Goal: Information Seeking & Learning: Compare options

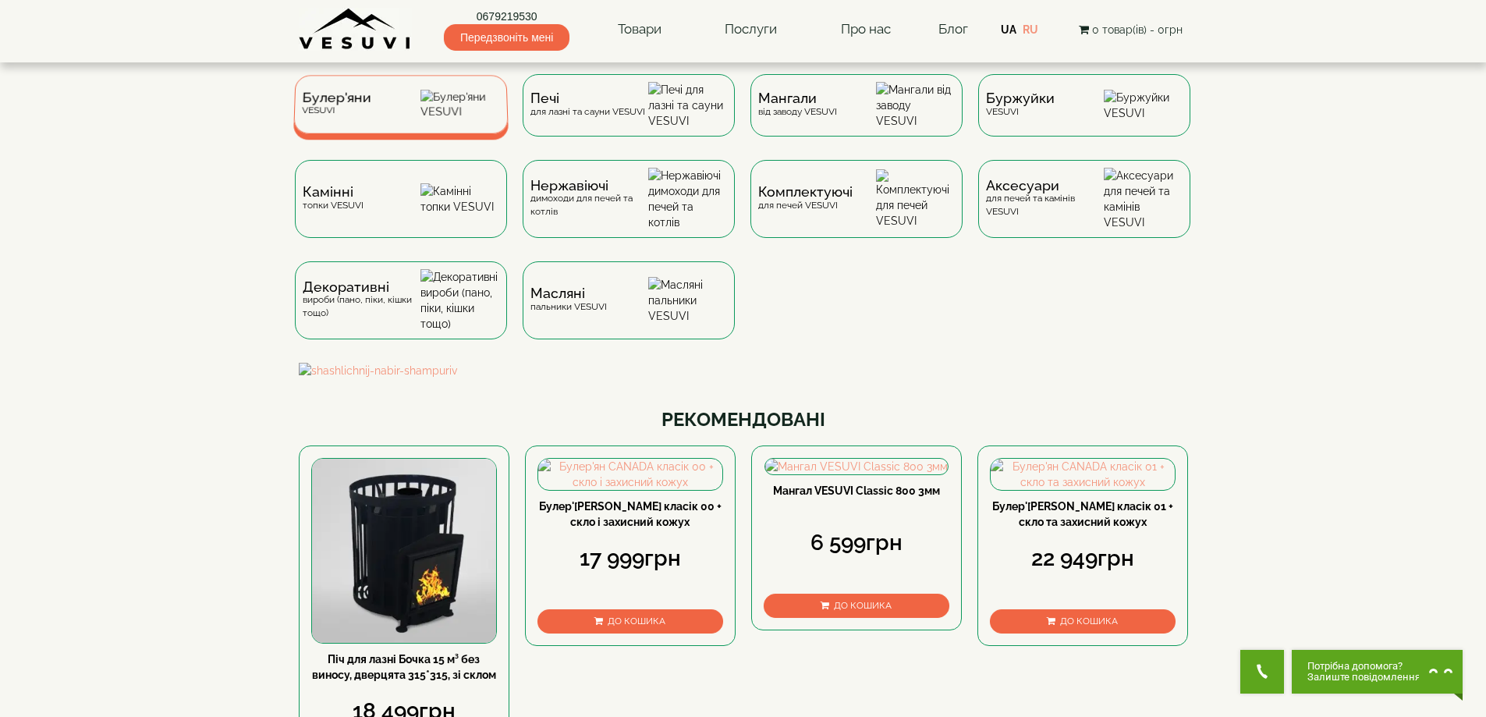
click at [342, 104] on span "Булер'яни" at bounding box center [336, 98] width 69 height 12
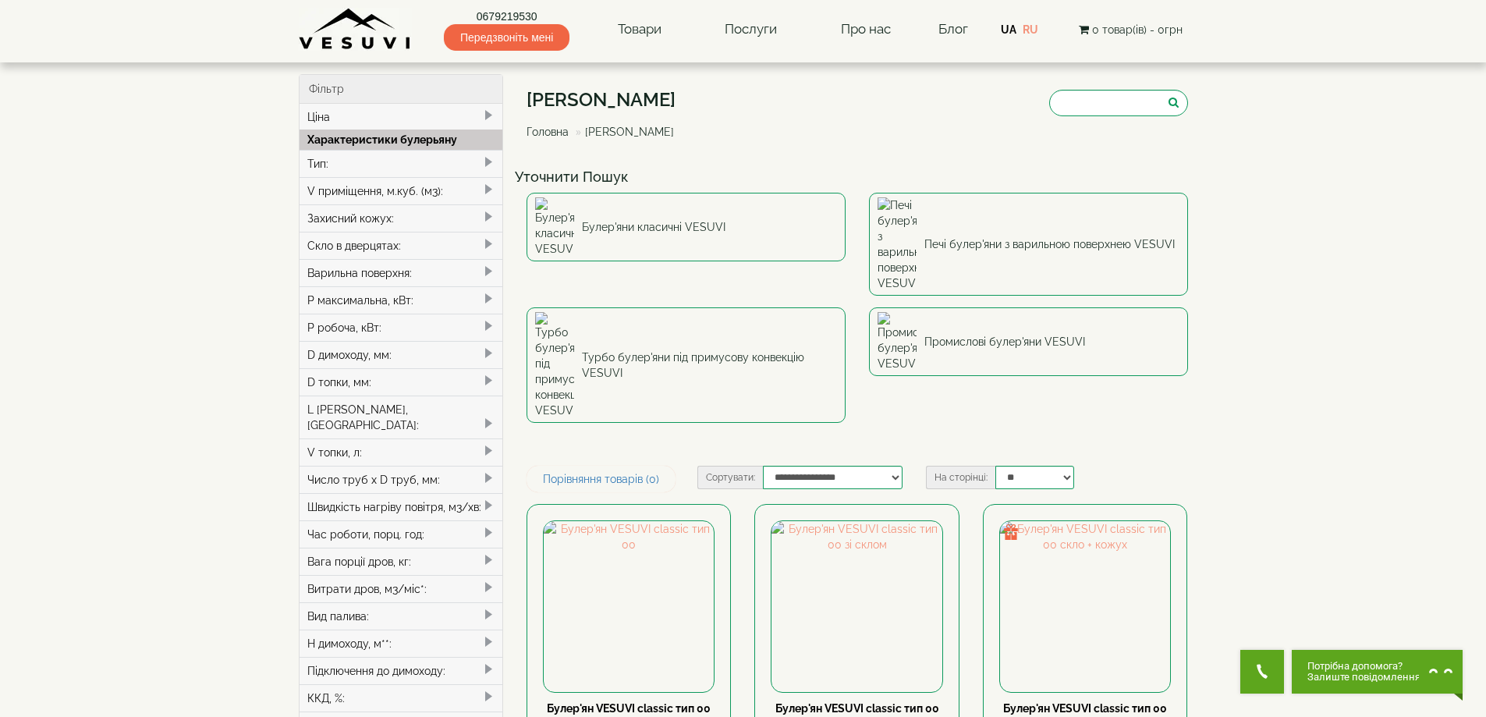
click at [369, 168] on div "Тип:" at bounding box center [402, 163] width 204 height 27
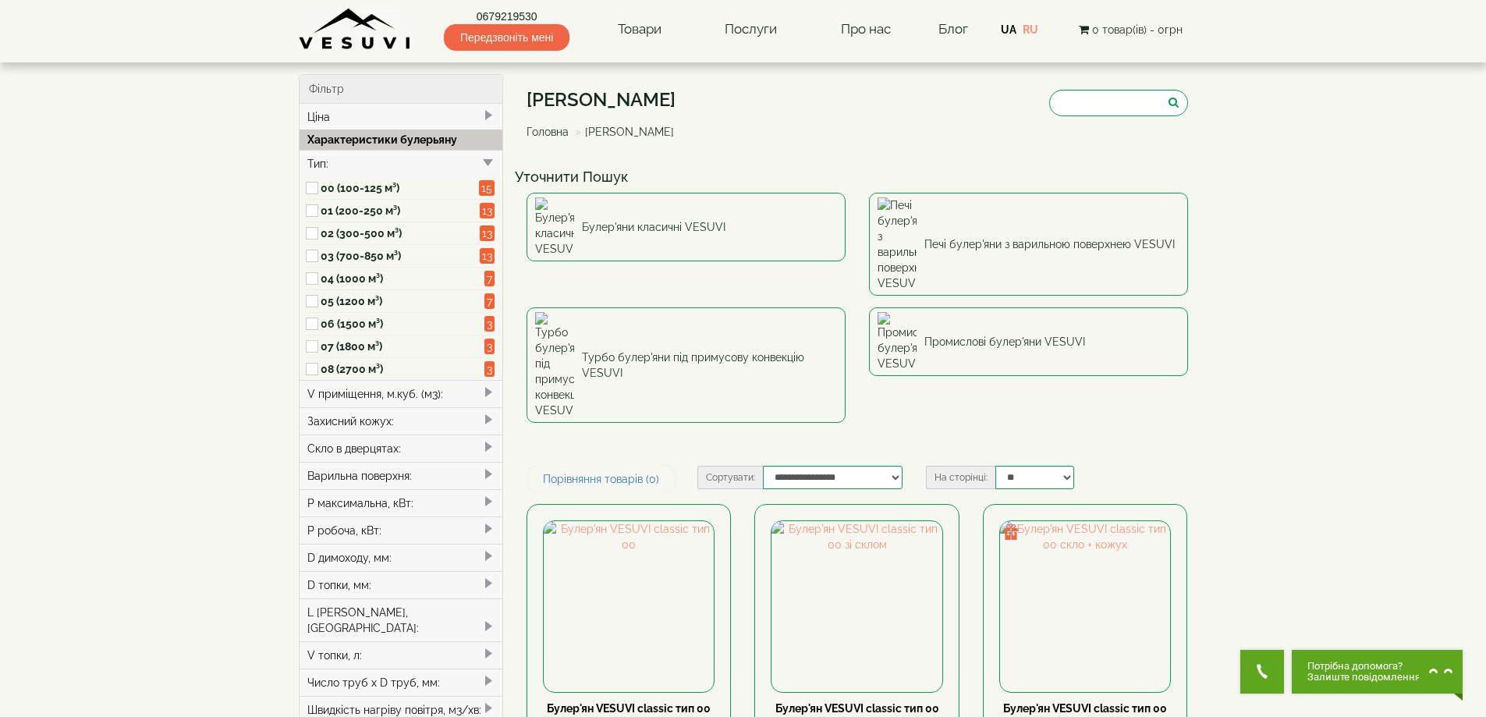
click at [354, 239] on label "02 (300-500 м³)" at bounding box center [400, 233] width 159 height 16
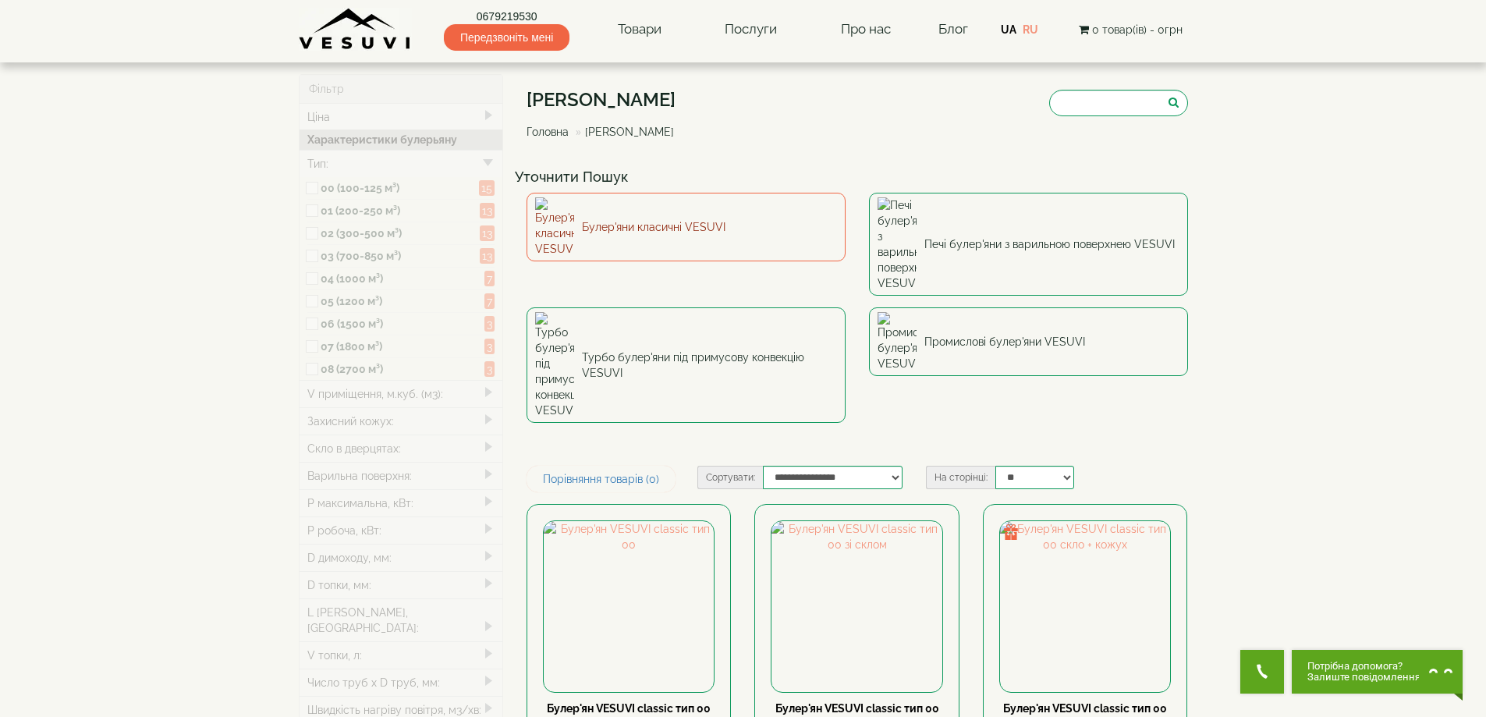
type input "*****"
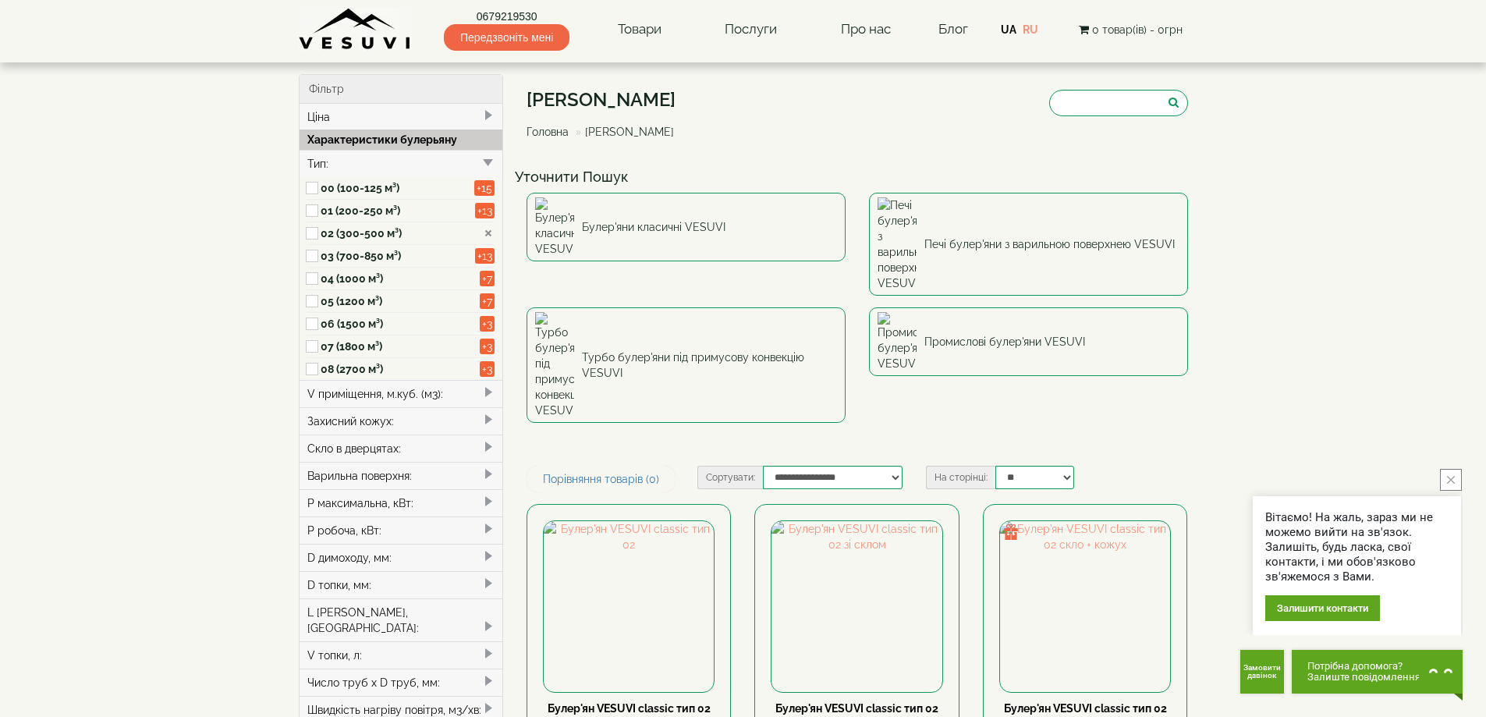
click at [323, 232] on label "02 (300-500 м³)" at bounding box center [398, 233] width 154 height 16
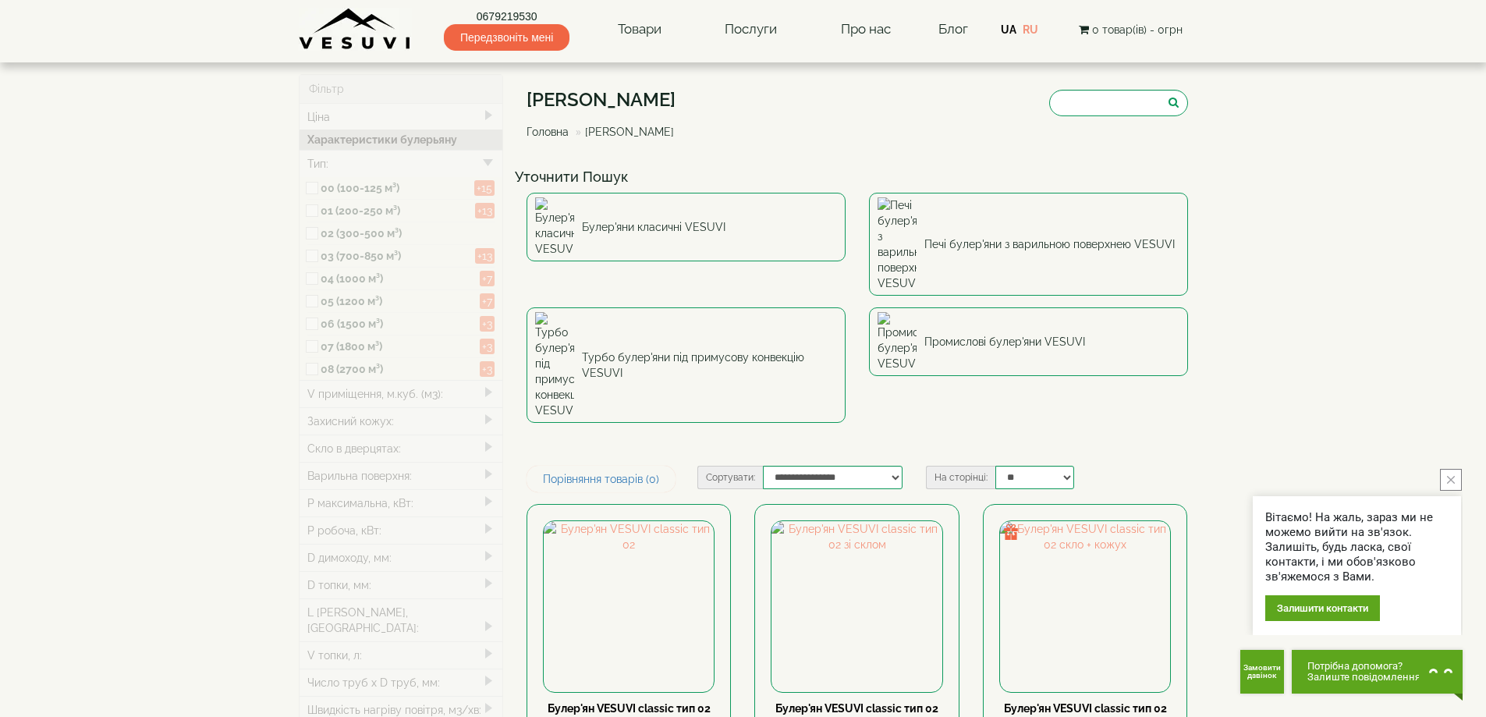
type input "*****"
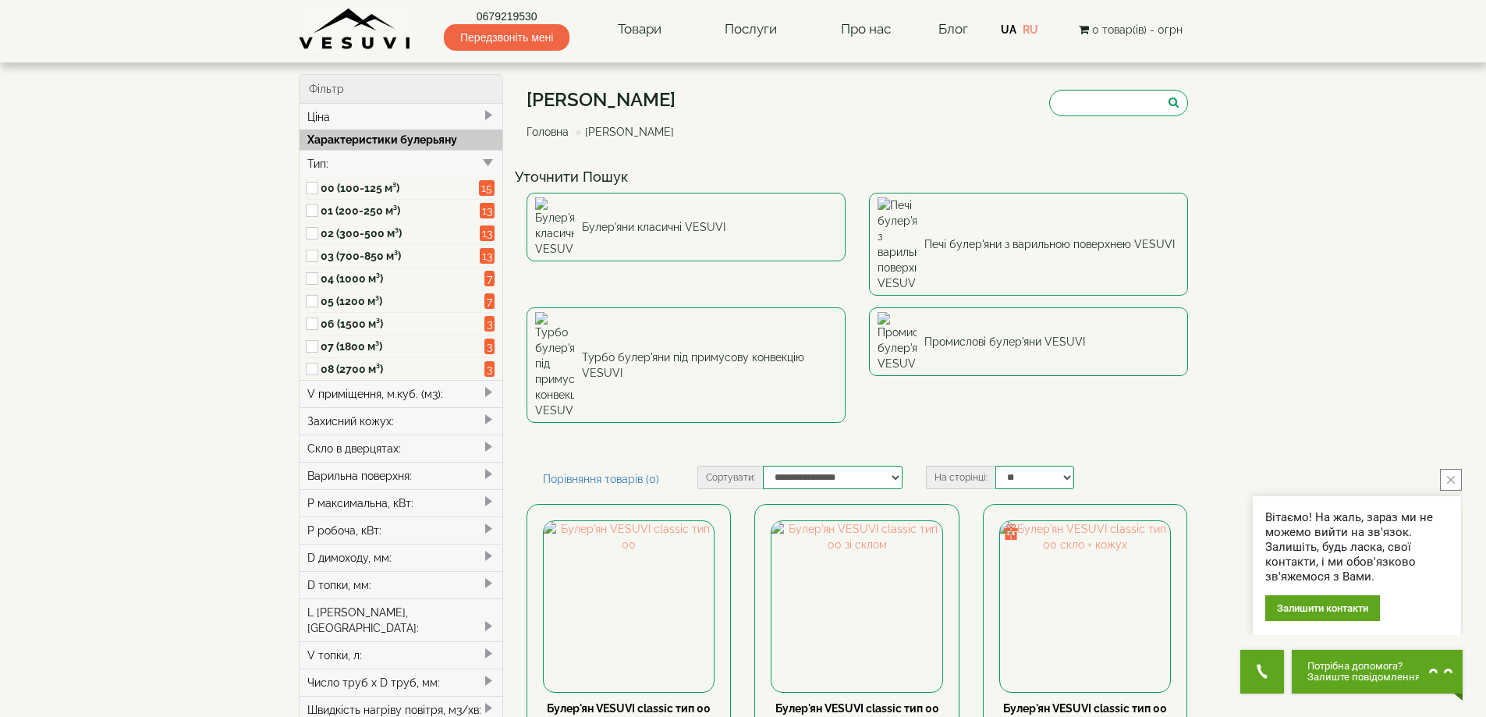
click at [368, 256] on label "03 (700-850 м³)" at bounding box center [400, 256] width 159 height 16
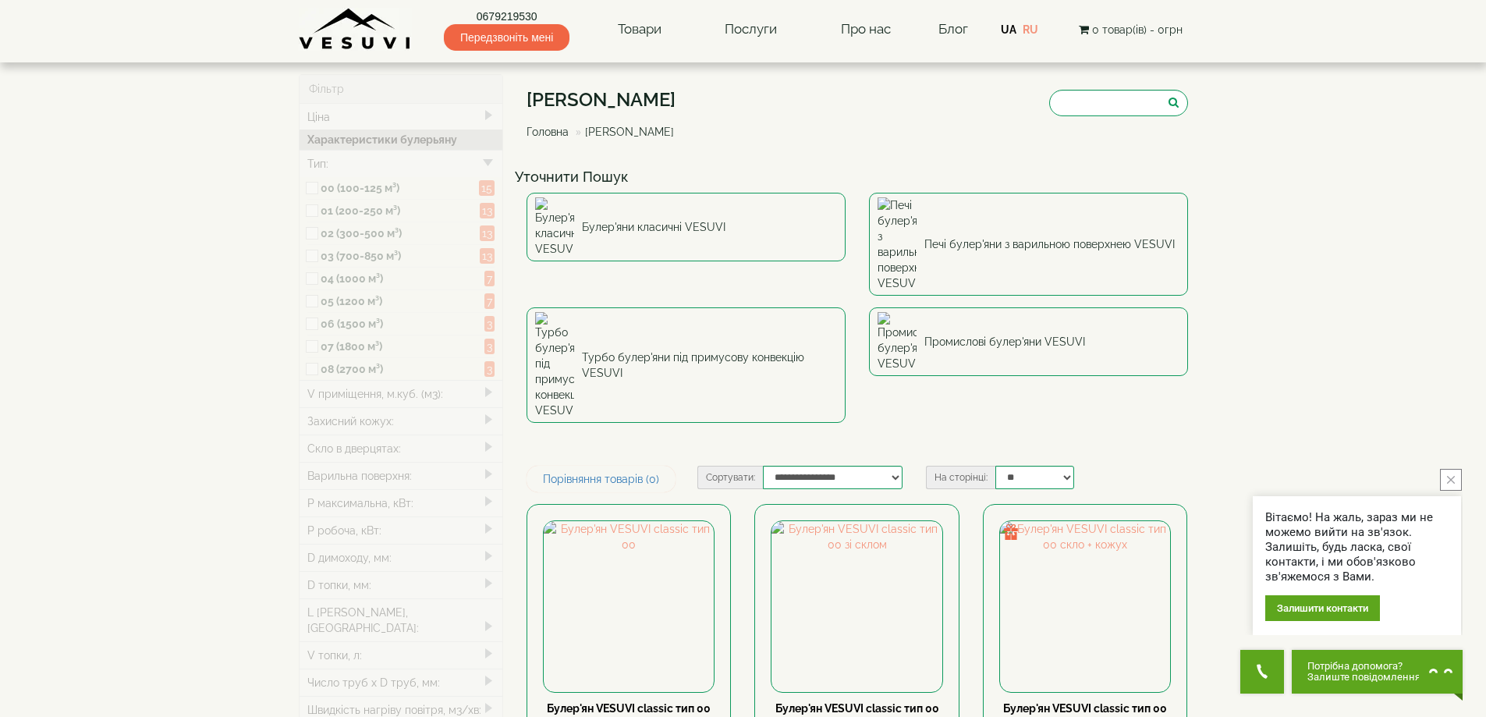
type input "*****"
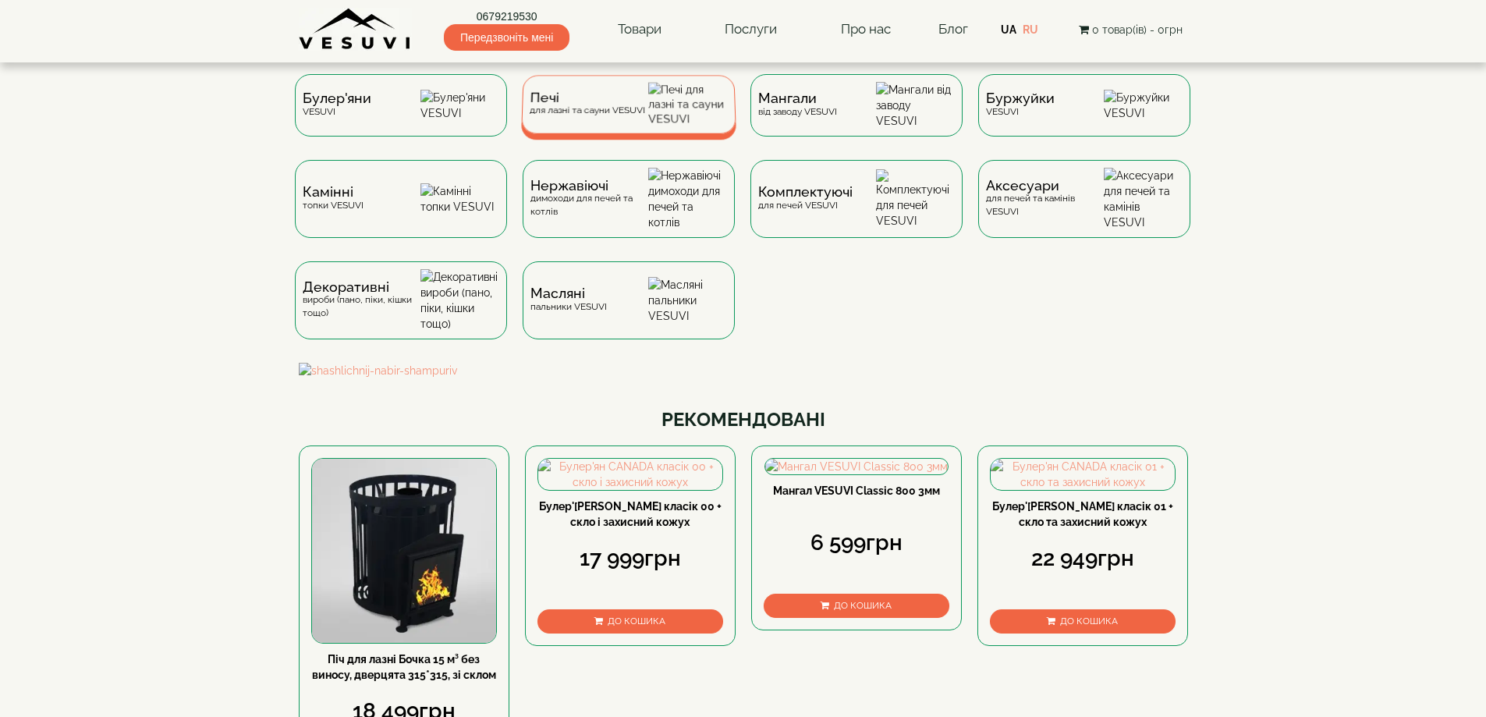
click at [634, 111] on div "Печі для лазні та сауни VESUVI" at bounding box center [586, 104] width 115 height 24
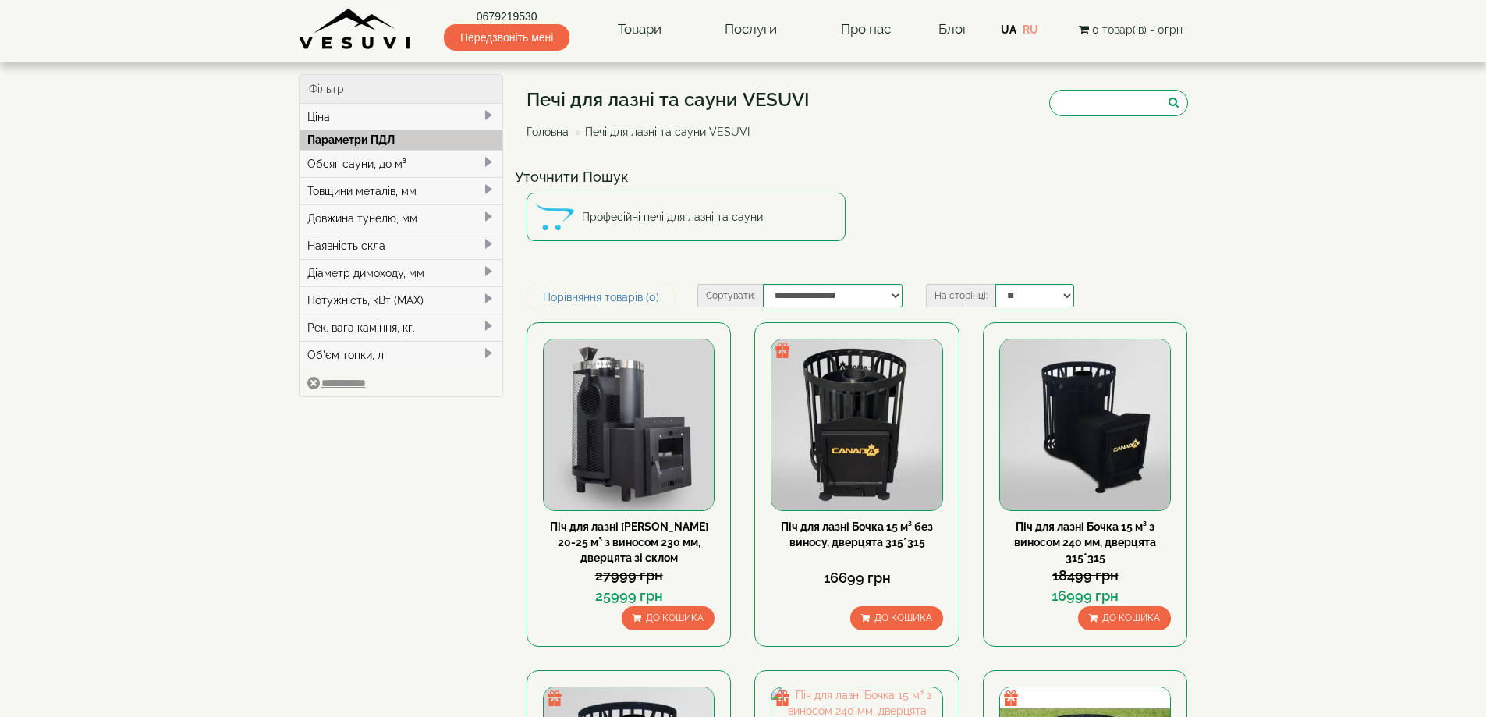
click at [321, 158] on div "Обсяг сауни, до м³" at bounding box center [402, 163] width 204 height 27
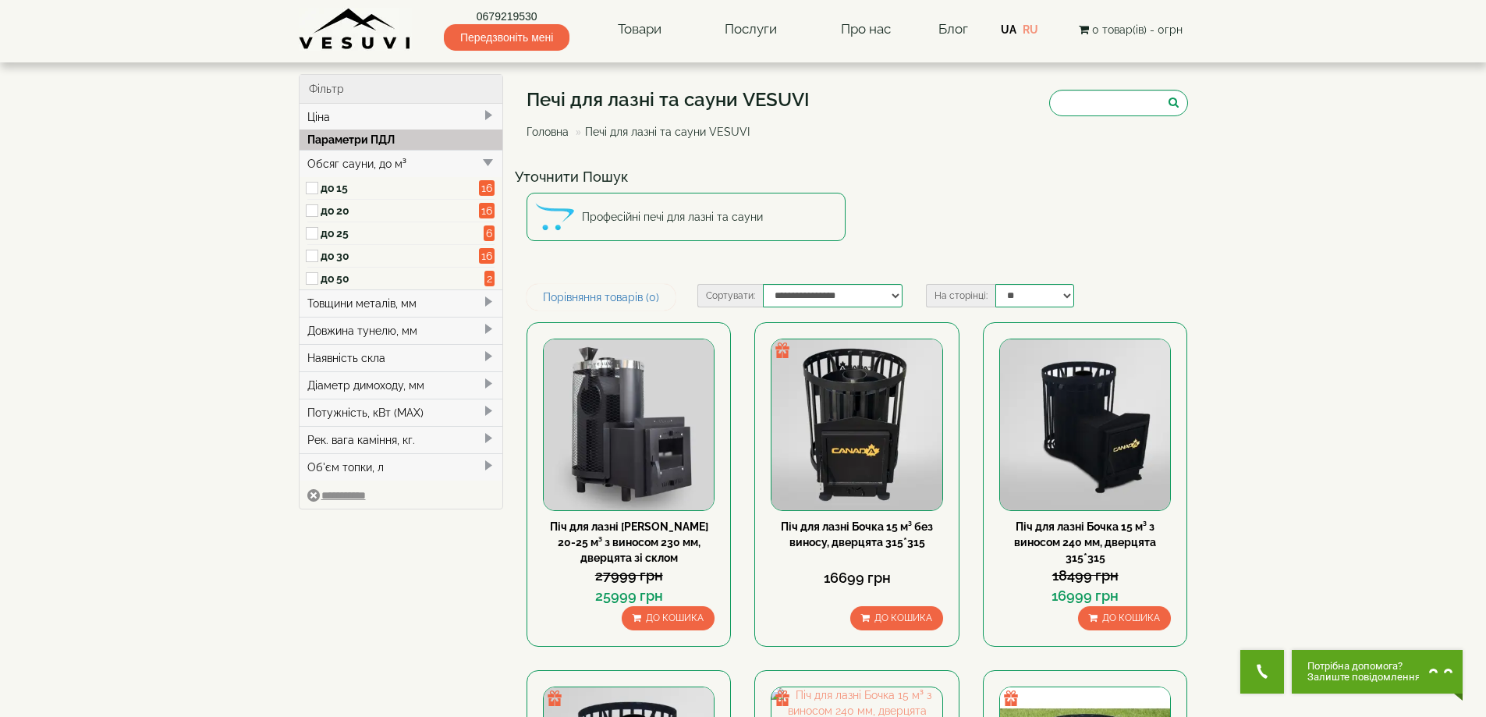
click at [328, 213] on label "до 20" at bounding box center [400, 211] width 159 height 16
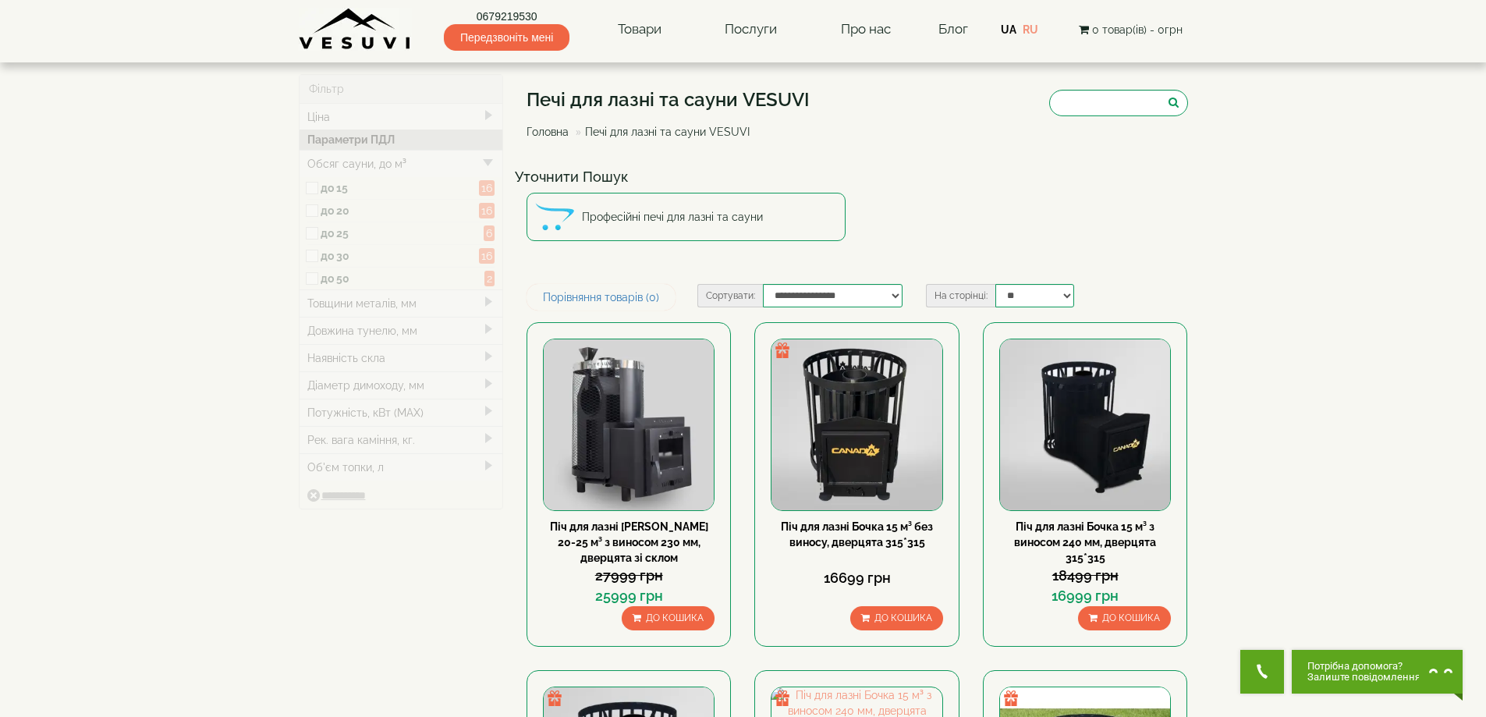
type input "*****"
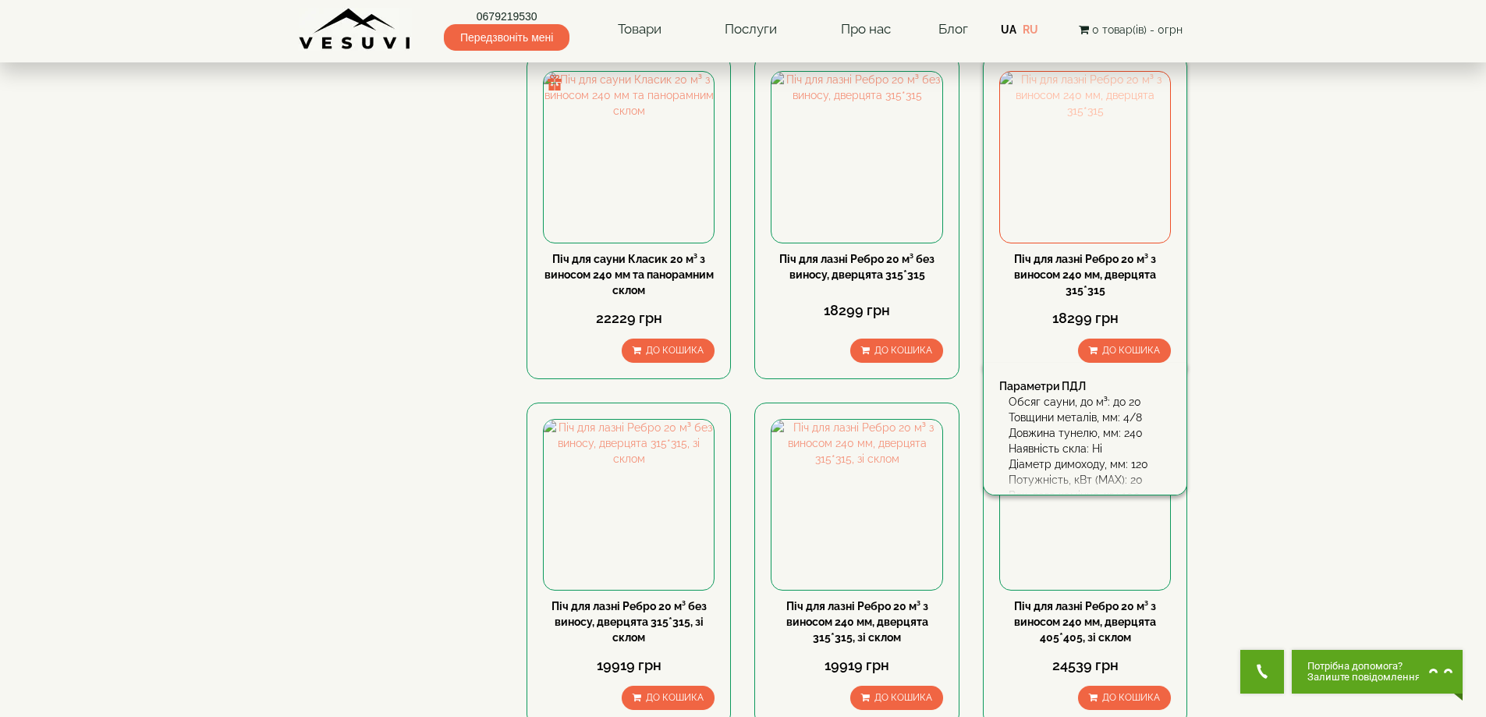
scroll to position [1170, 0]
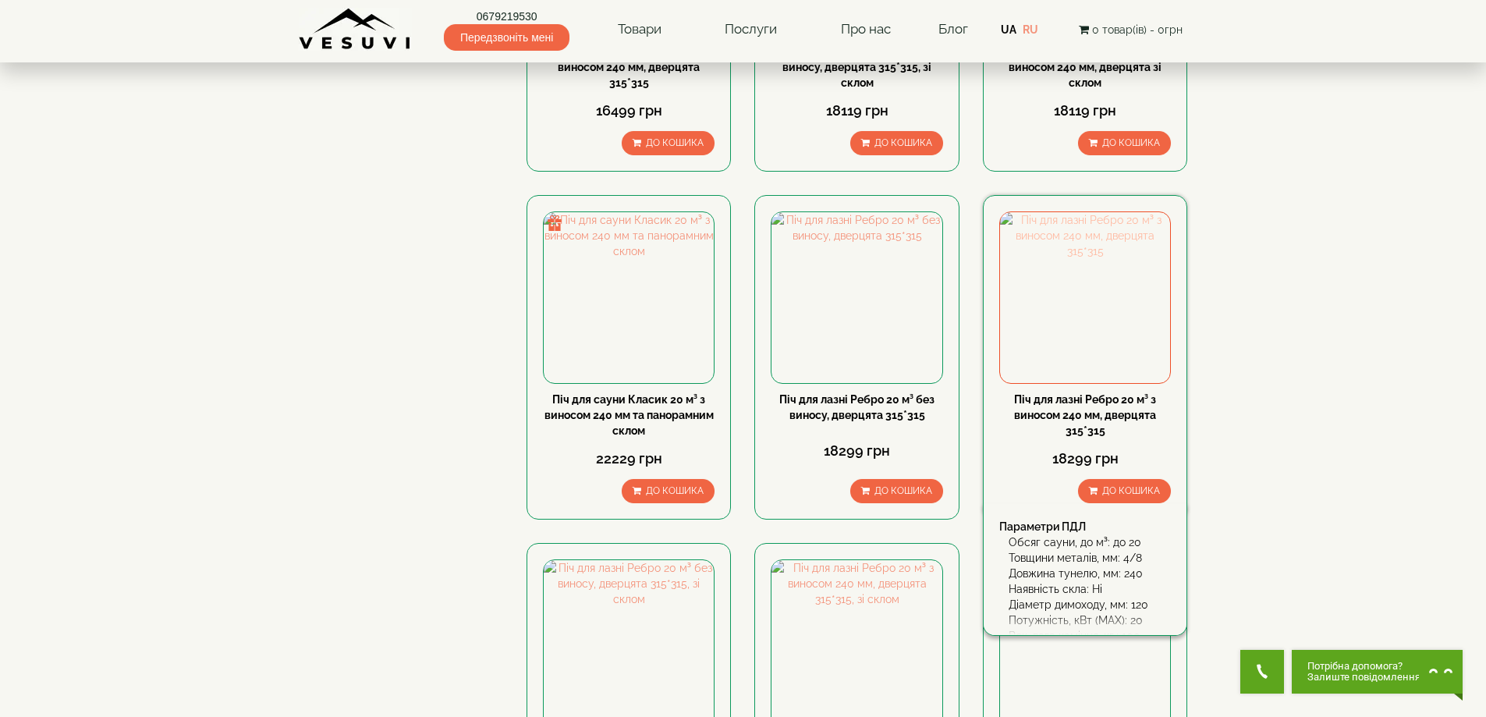
click at [1088, 316] on img at bounding box center [1085, 297] width 170 height 170
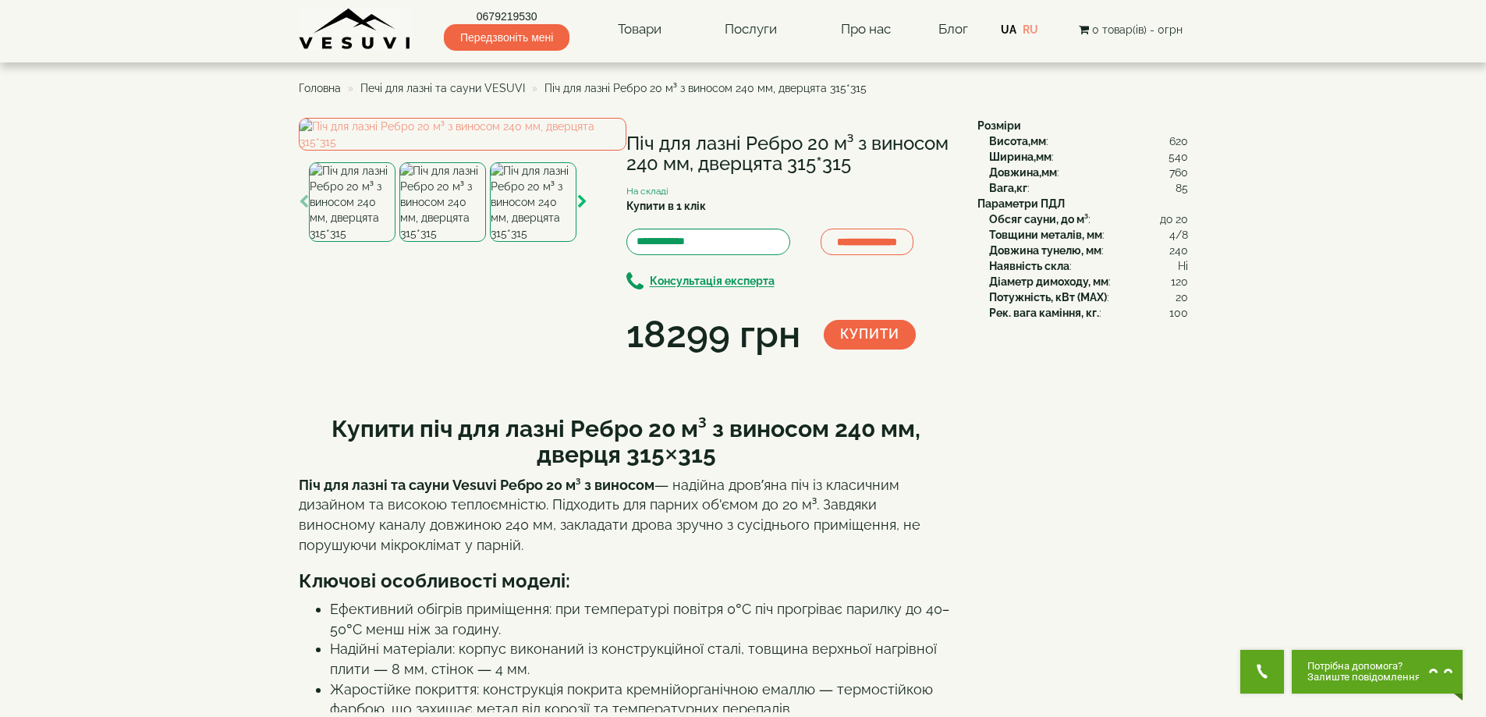
click at [578, 209] on icon "button" at bounding box center [582, 202] width 10 height 14
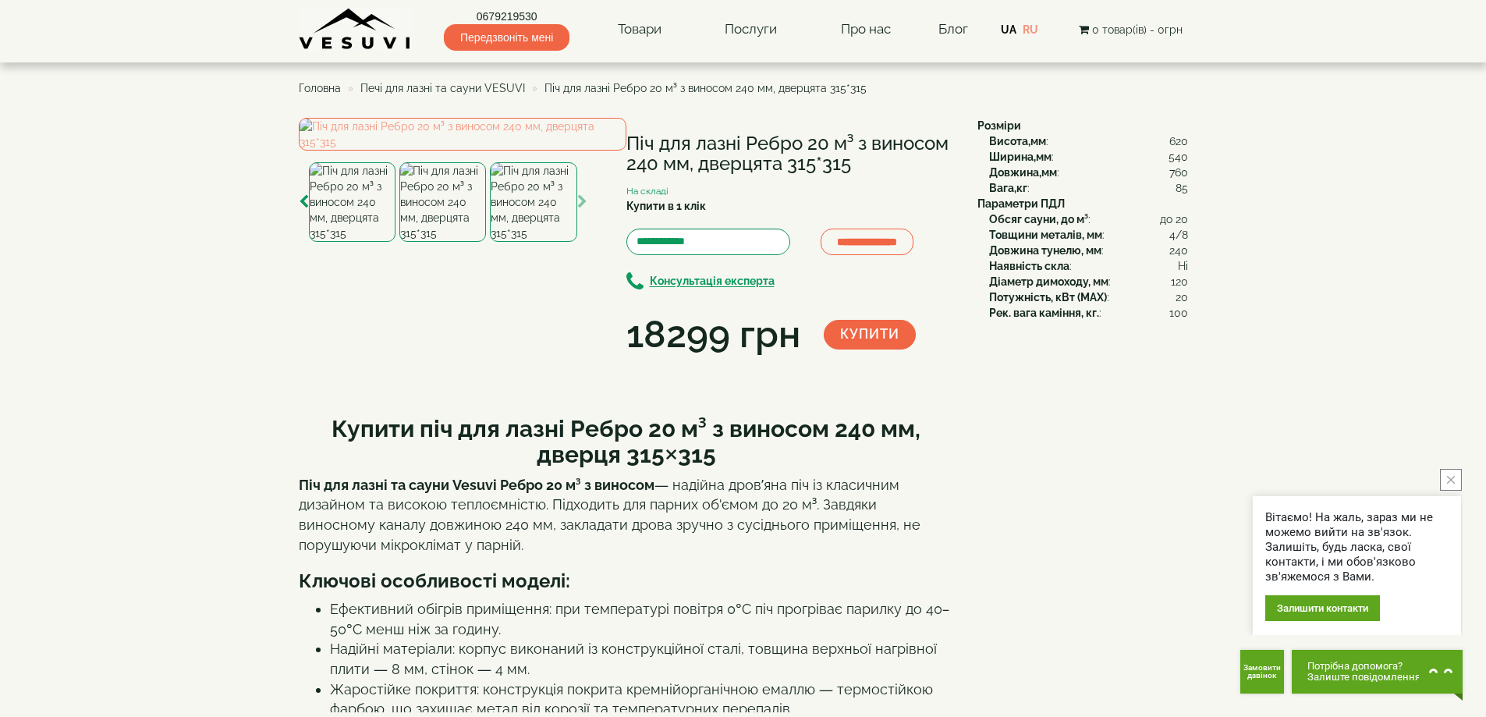
click at [551, 242] on img at bounding box center [533, 202] width 87 height 80
click at [488, 151] on img at bounding box center [463, 134] width 328 height 33
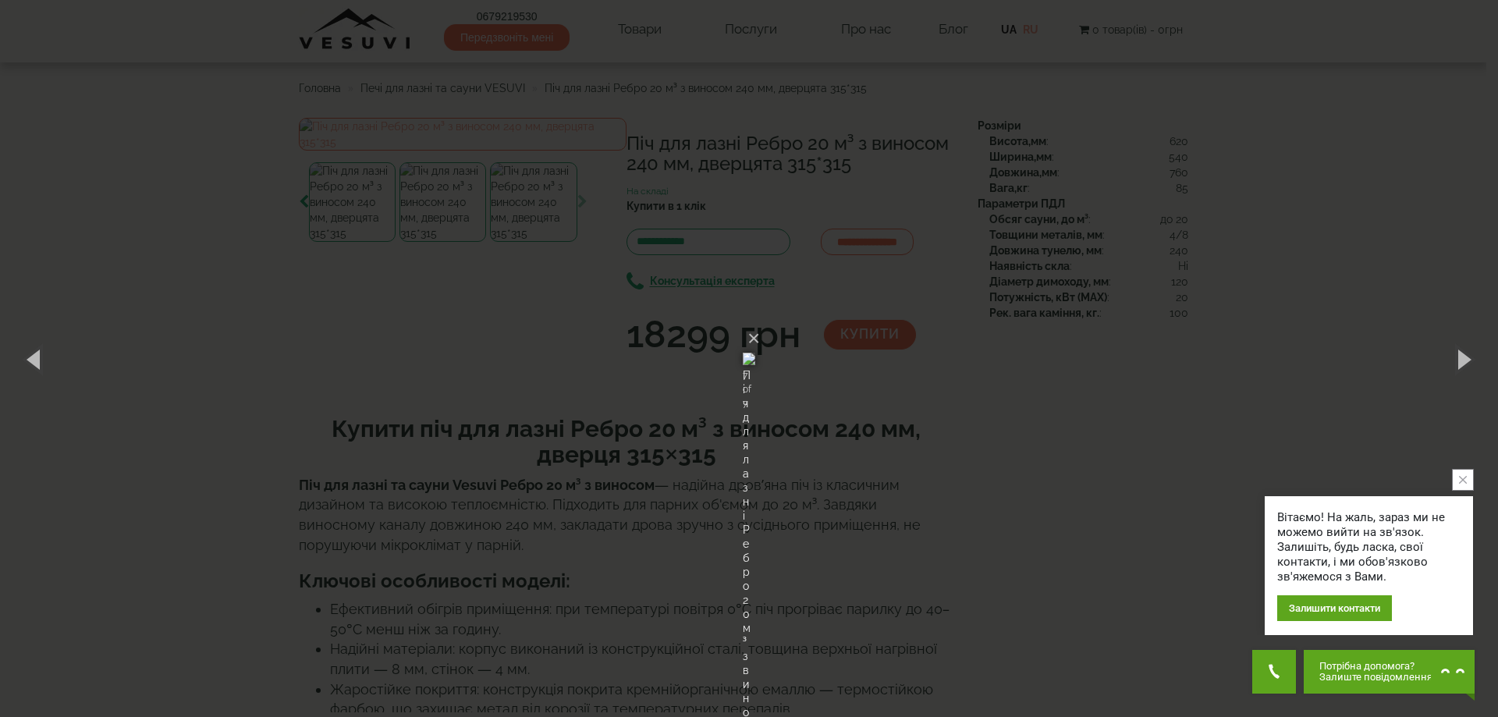
click at [1005, 280] on div "× Піч для лазні Ребро 20 м³ з виносом 240 мм, дверцята 315*315 7 of 7 Loading..." at bounding box center [749, 358] width 1498 height 717
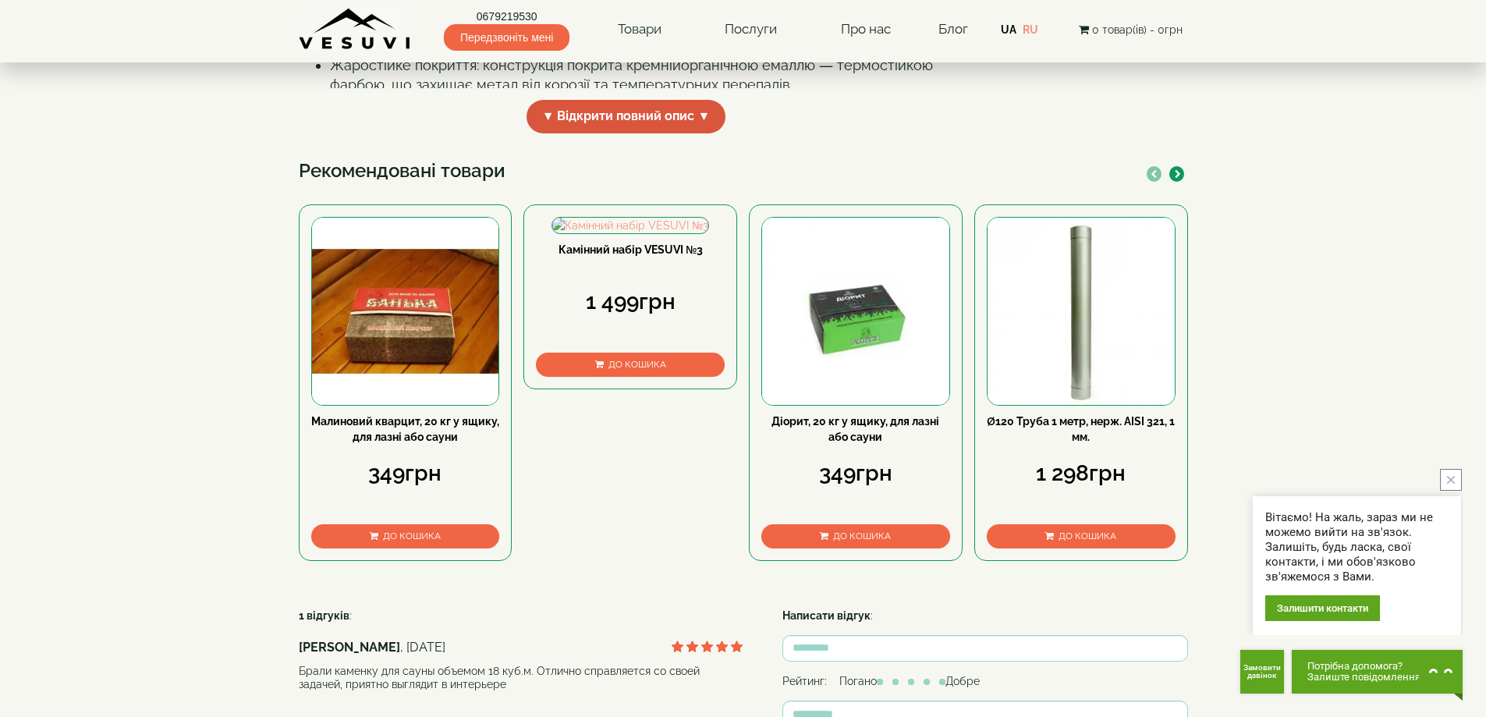
click at [644, 133] on span "▼ Відкрити повний опис ▼" at bounding box center [627, 117] width 200 height 34
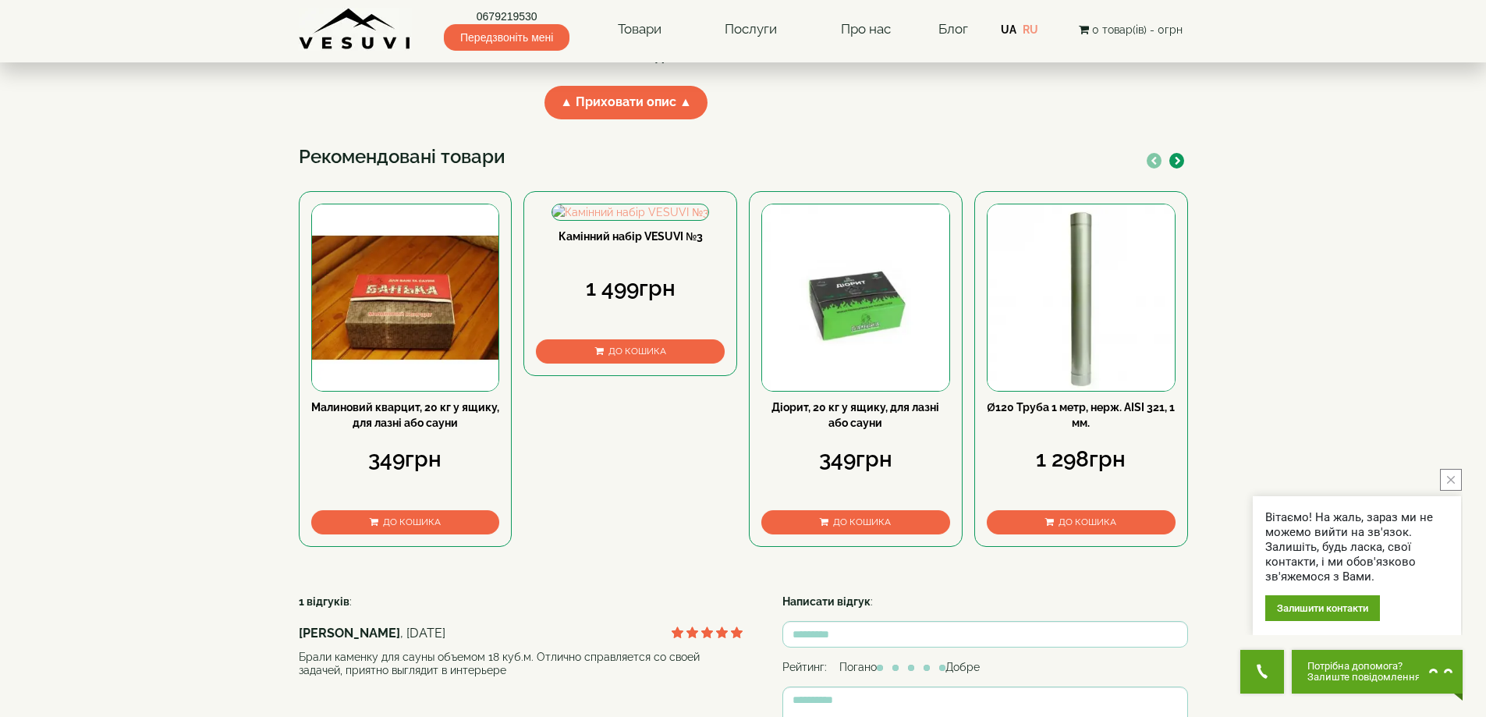
scroll to position [1794, 0]
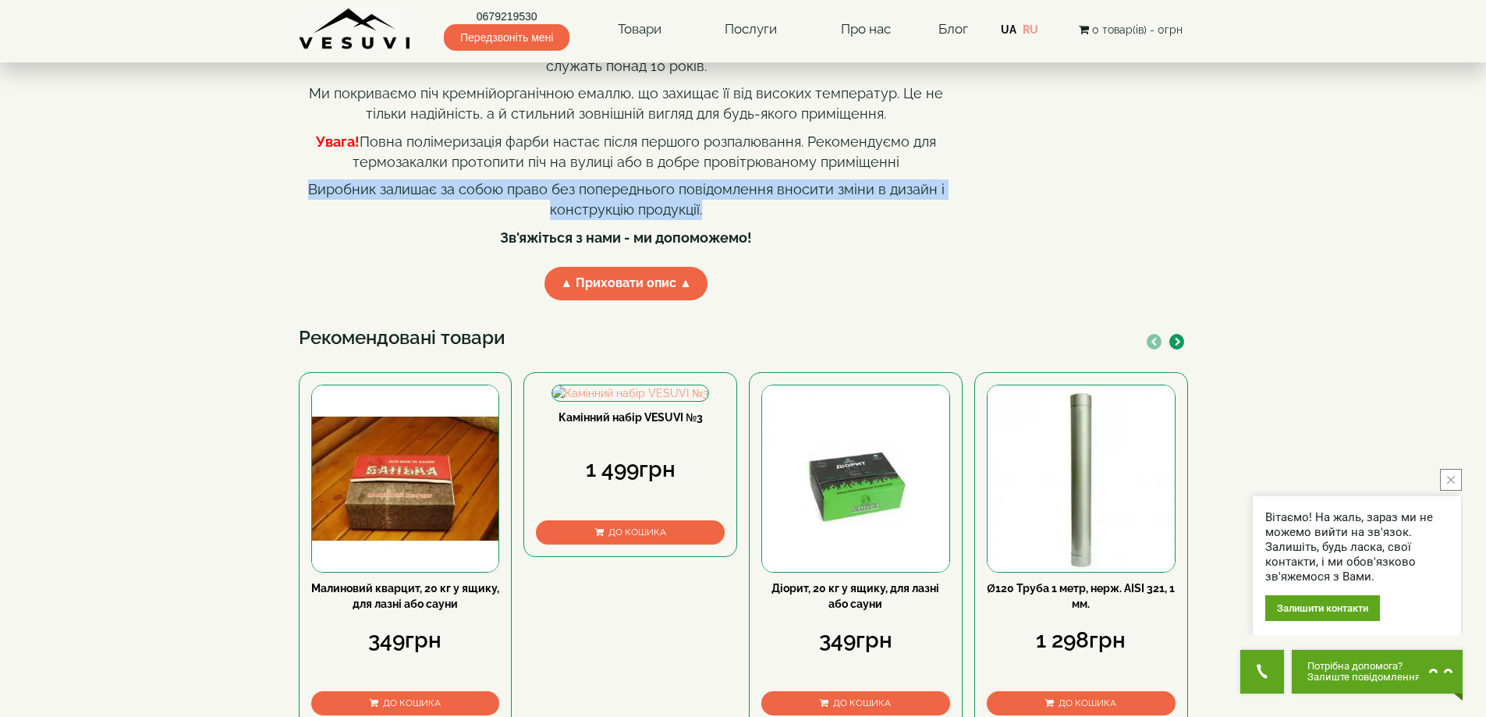
drag, startPoint x: 314, startPoint y: 332, endPoint x: 747, endPoint y: 345, distance: 433.2
click at [747, 219] on p "Виробник залишає за собою право без попереднього повідомлення вносити зміни в д…" at bounding box center [626, 199] width 655 height 40
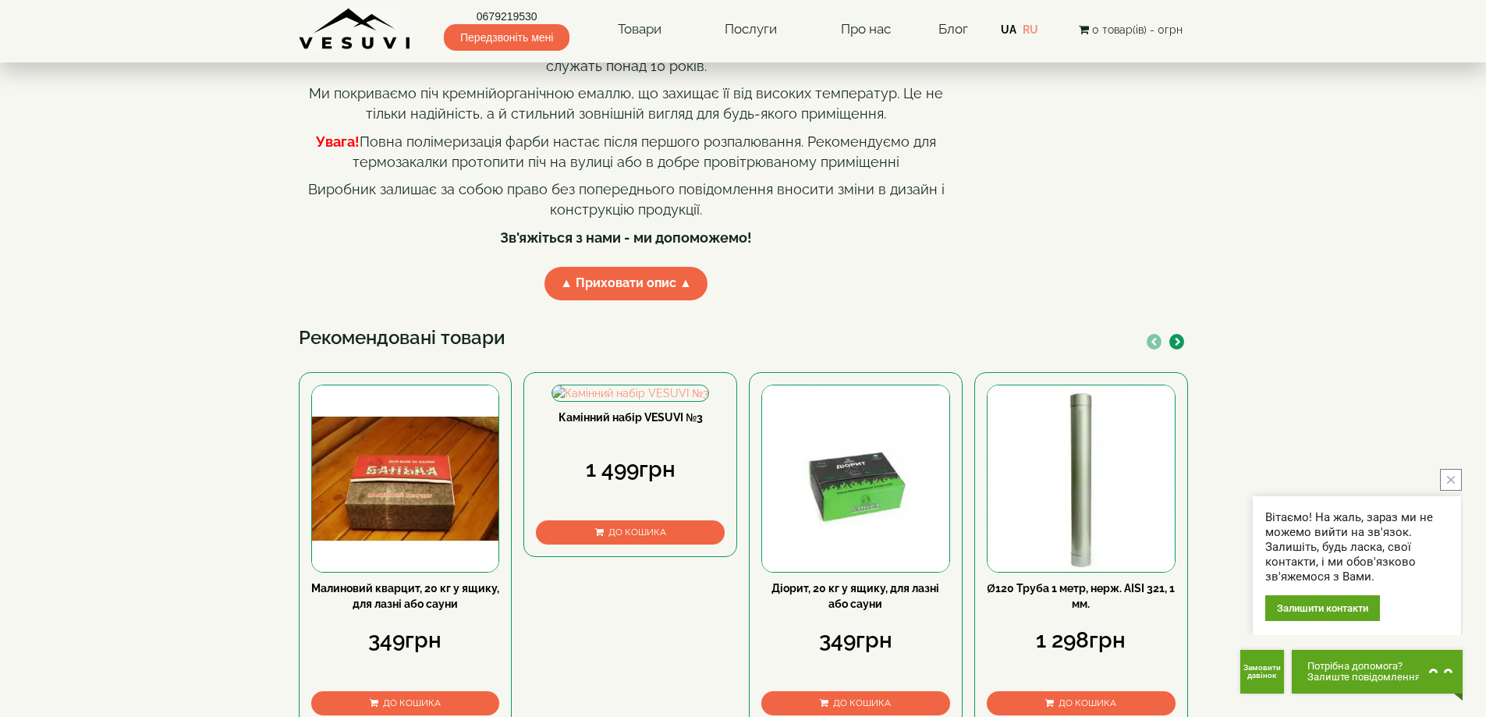
click at [635, 300] on span "▲ Приховати опис ▲" at bounding box center [626, 284] width 163 height 34
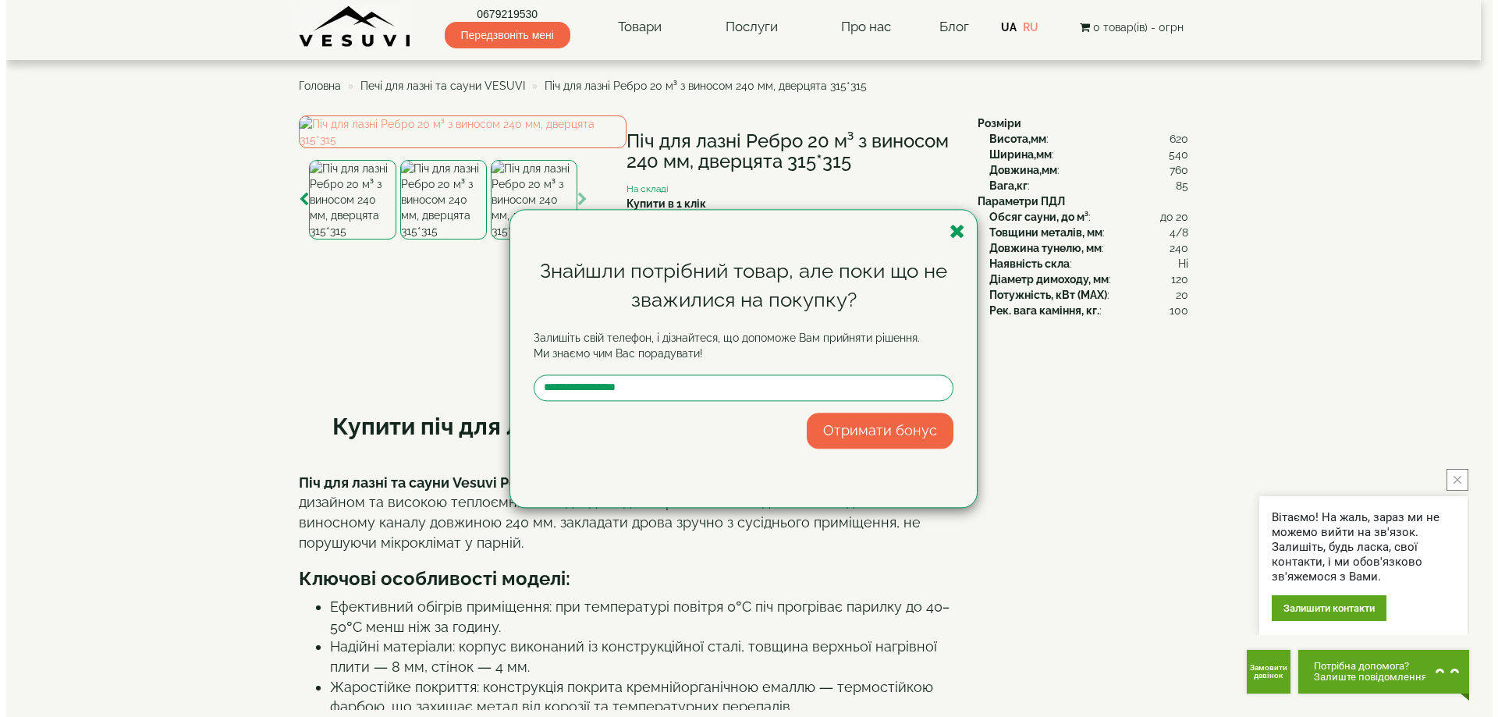
scroll to position [0, 0]
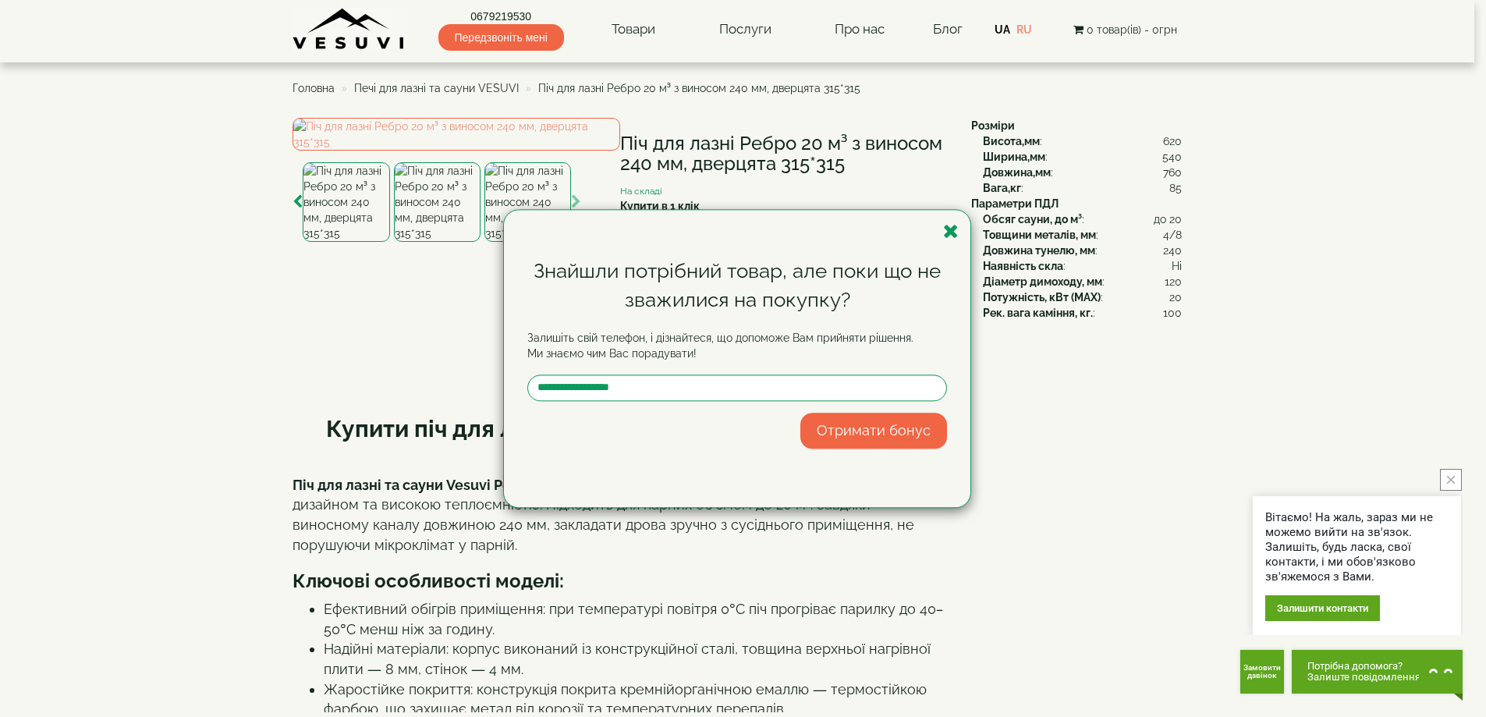
click at [960, 232] on div "Знайшли потрібний товар, але поки що не зважилися на покупку? Залишіть свій тел…" at bounding box center [737, 358] width 467 height 297
click at [952, 228] on icon "button" at bounding box center [951, 232] width 16 height 20
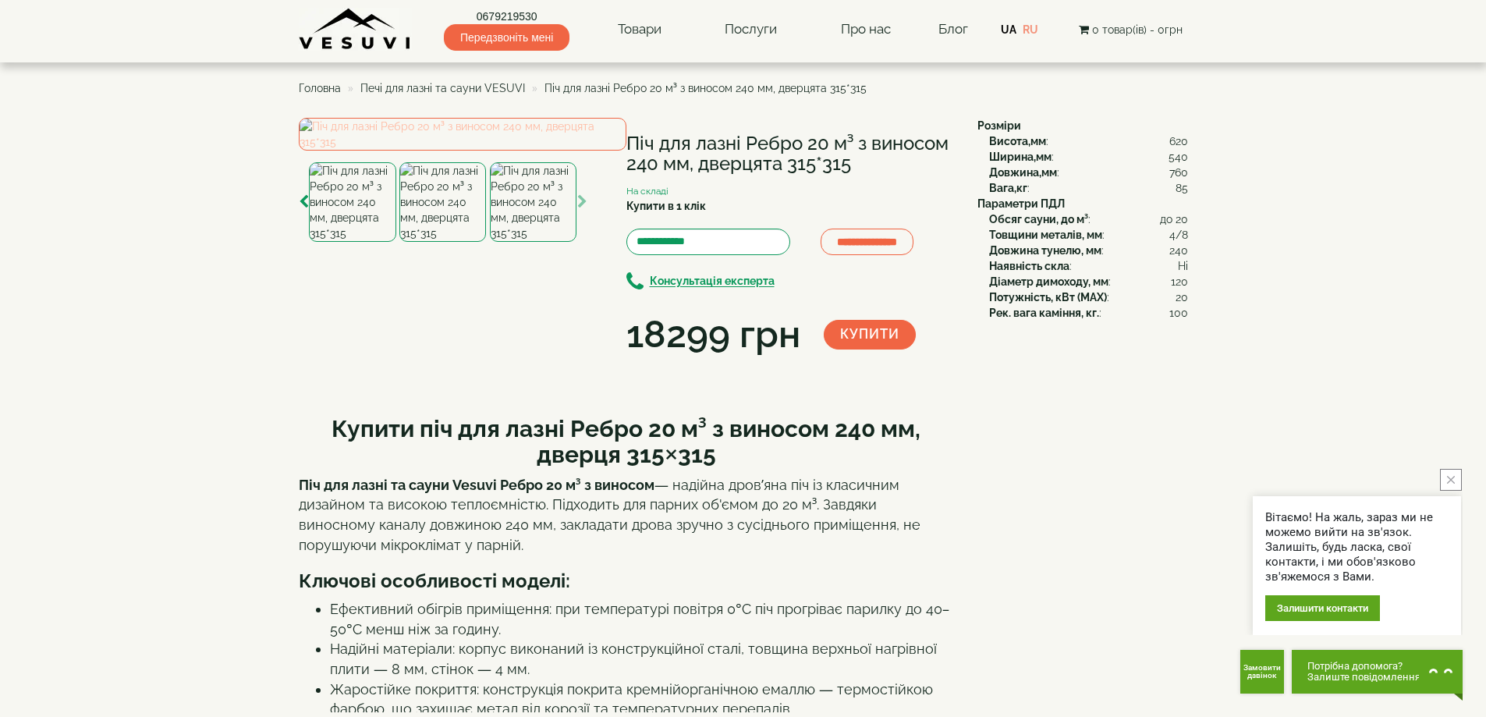
click at [444, 151] on img at bounding box center [463, 134] width 328 height 33
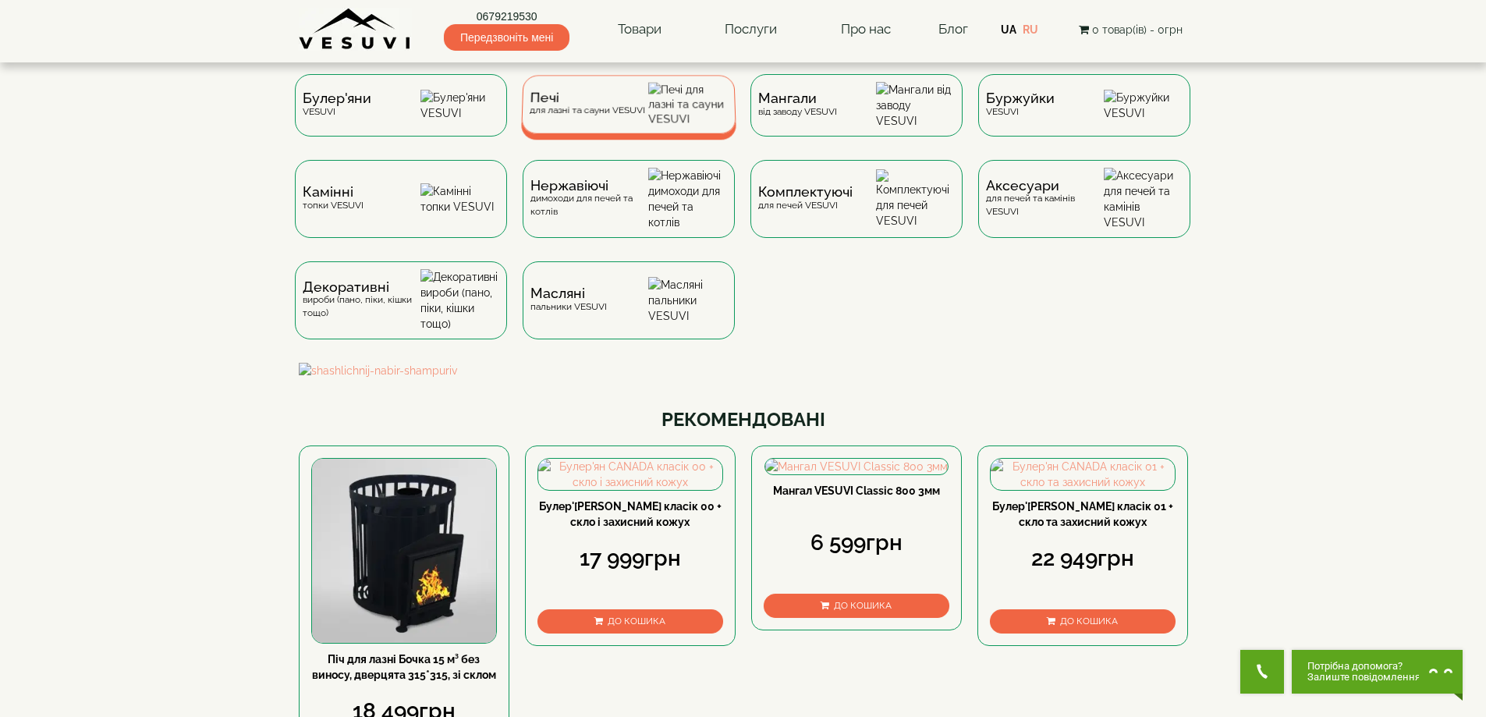
click at [580, 116] on div "Печі для лазні та сауни VESUVI" at bounding box center [586, 104] width 115 height 24
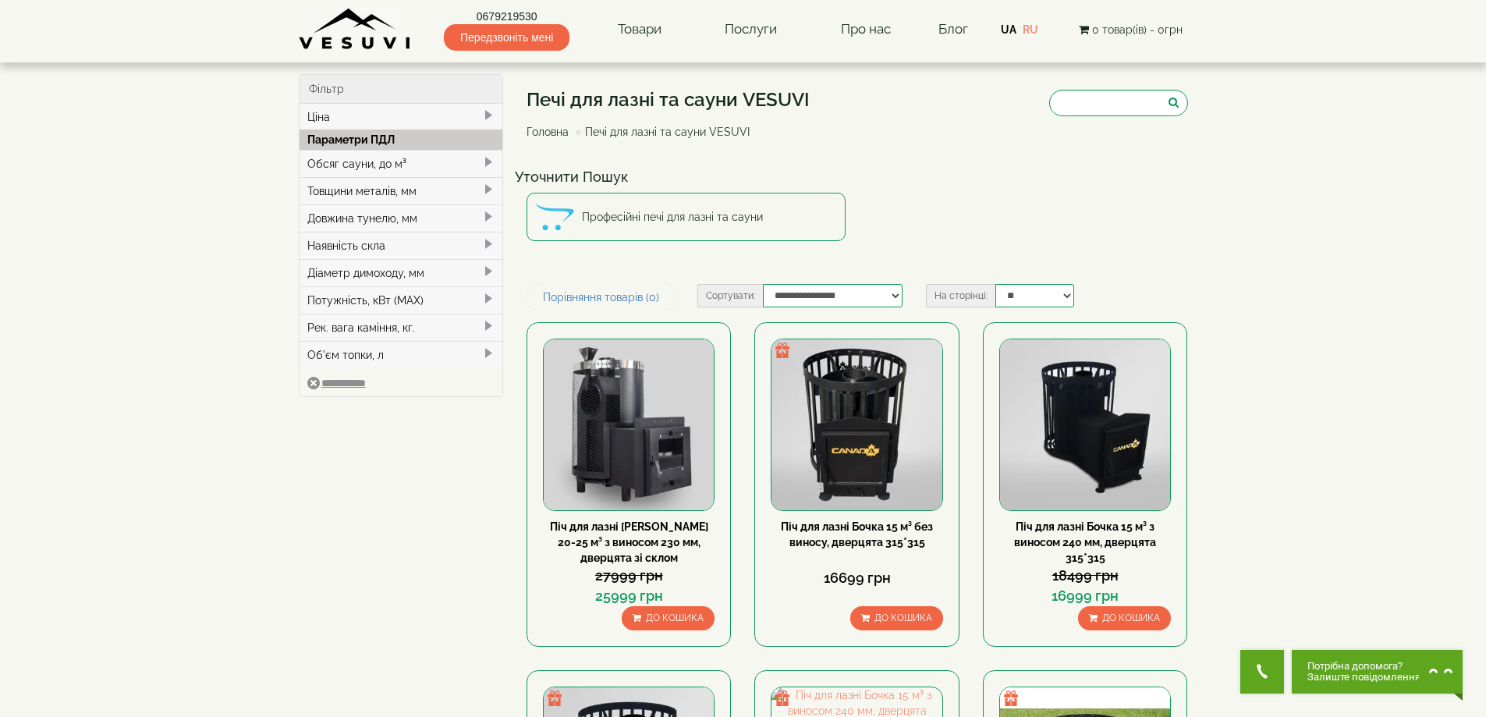
click at [326, 158] on div "Обсяг сауни, до м³" at bounding box center [402, 163] width 204 height 27
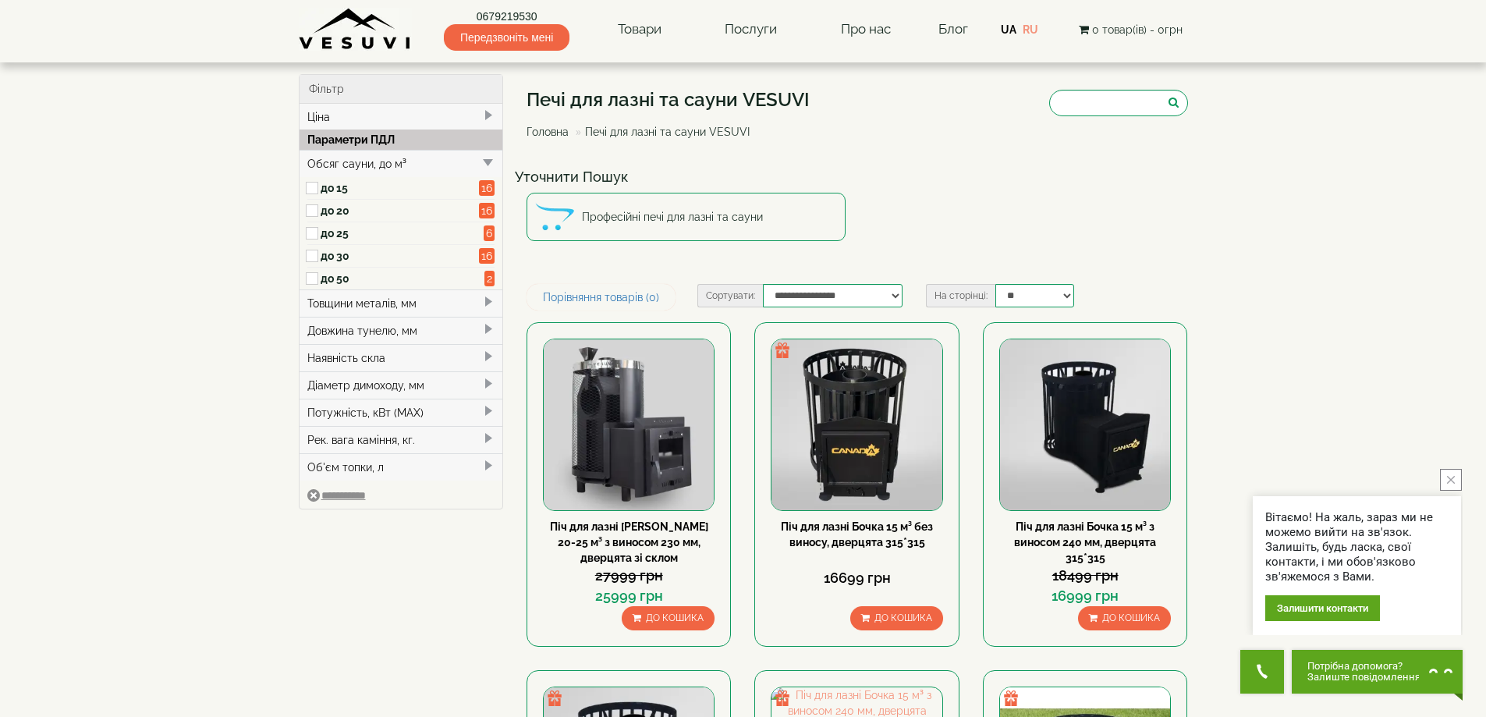
click at [323, 260] on label "до 30" at bounding box center [400, 256] width 159 height 16
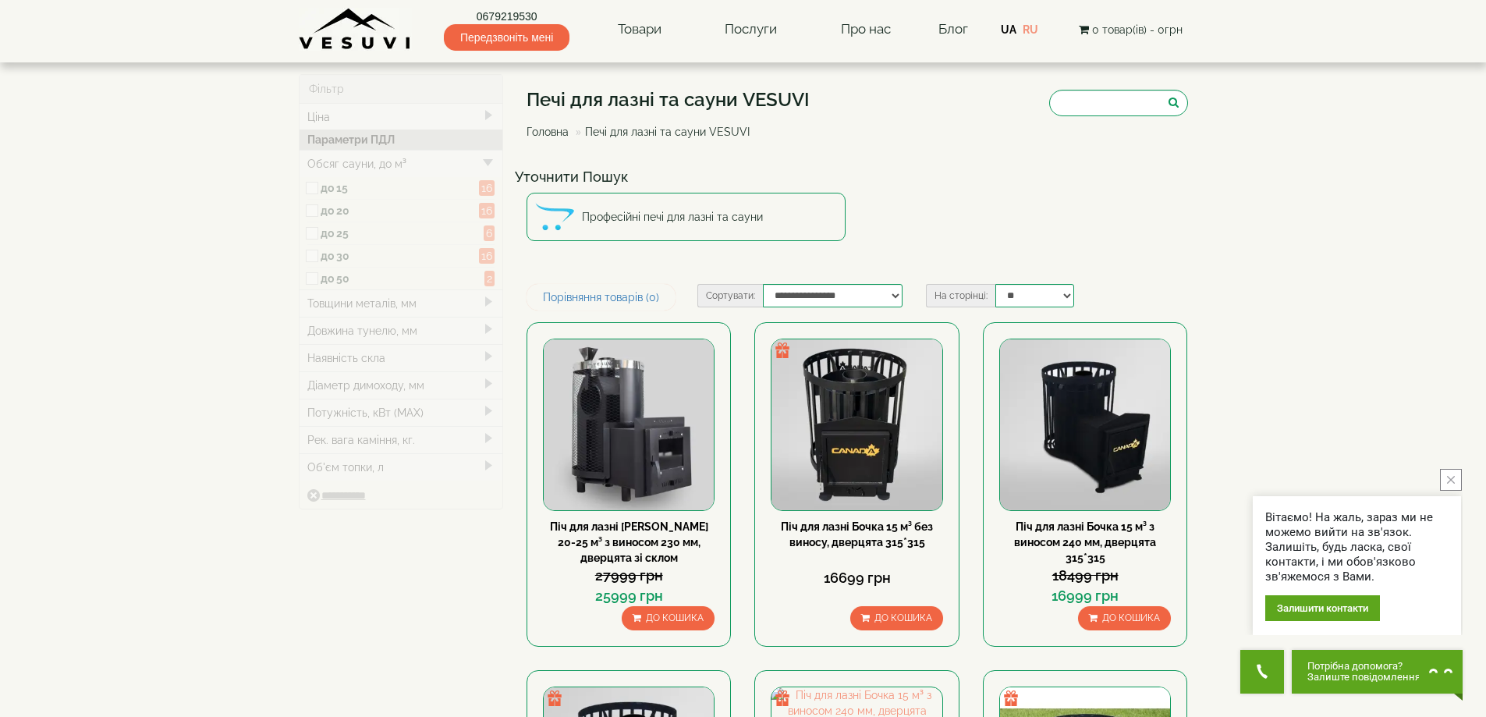
type input "*****"
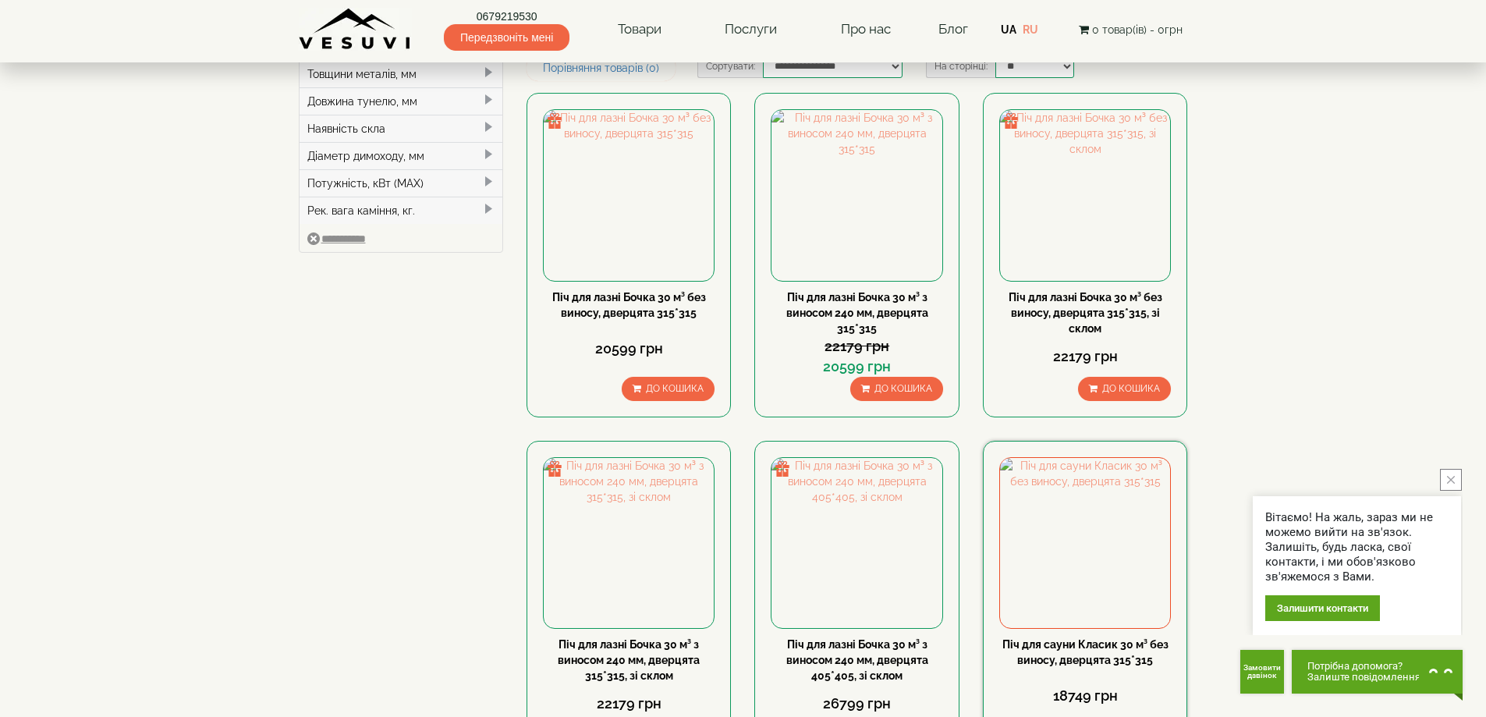
scroll to position [78, 0]
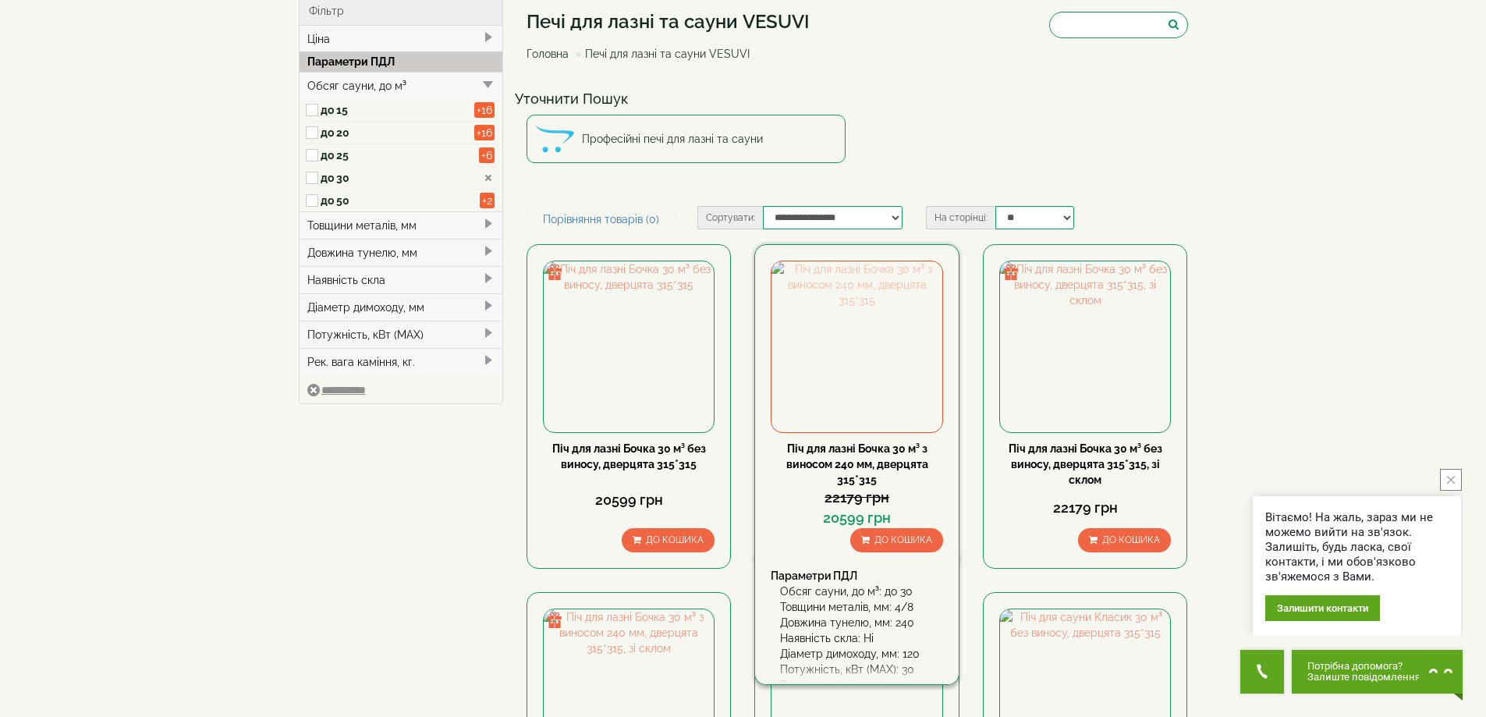
click at [924, 345] on img at bounding box center [857, 346] width 170 height 170
